Goal: Information Seeking & Learning: Learn about a topic

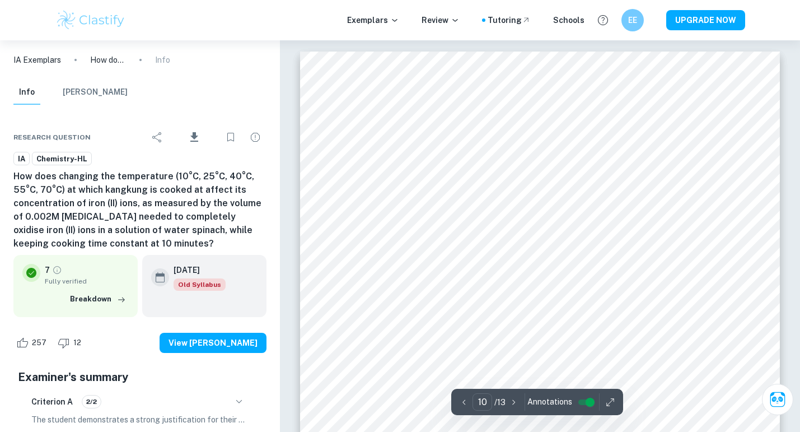
scroll to position [5765, 0]
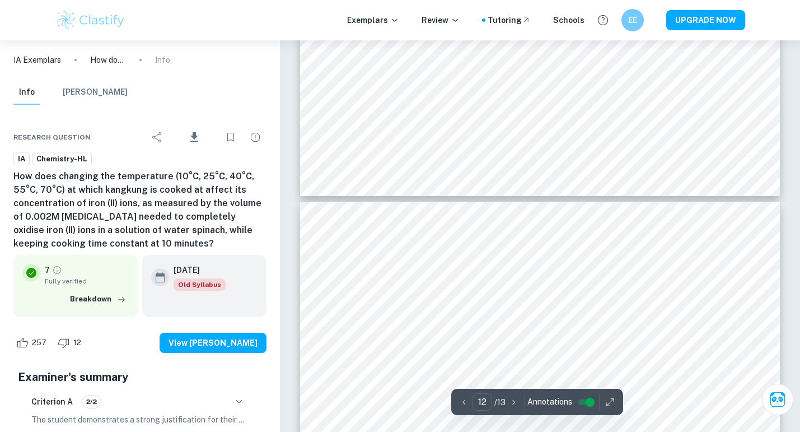
type input "11"
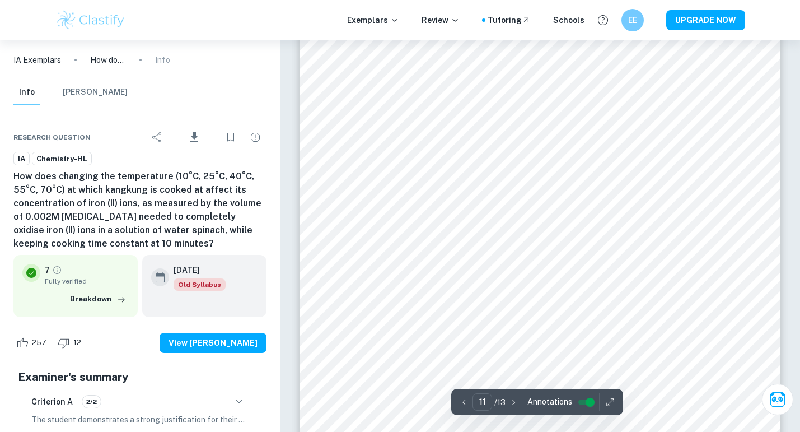
scroll to position [6426, 0]
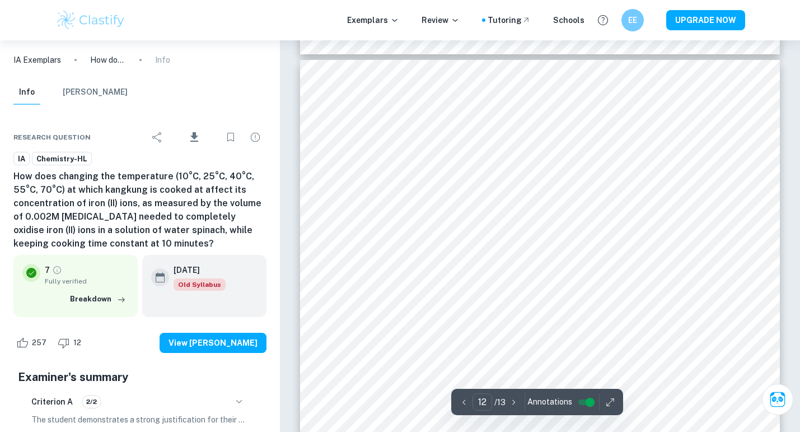
scroll to position [7043, 0]
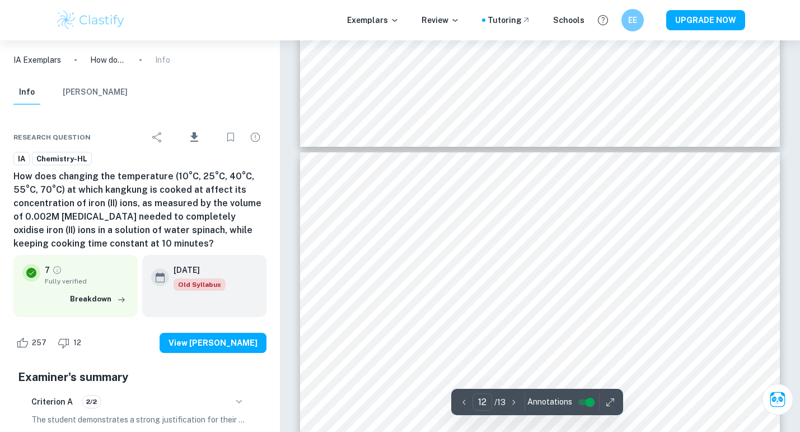
type input "11"
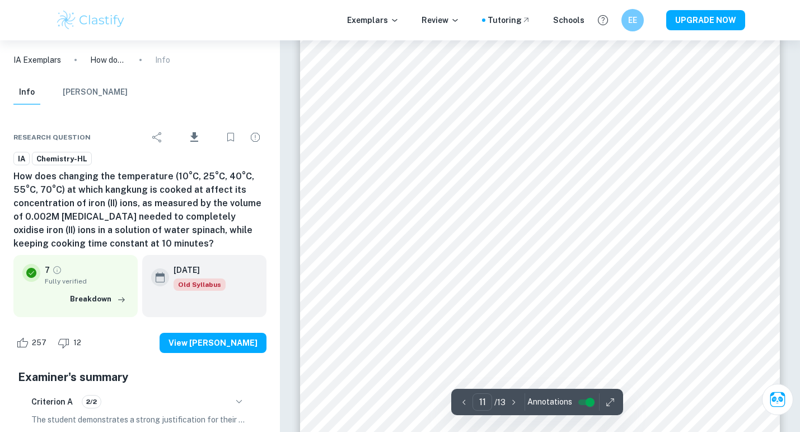
scroll to position [6571, 0]
